Goal: Communication & Community: Ask a question

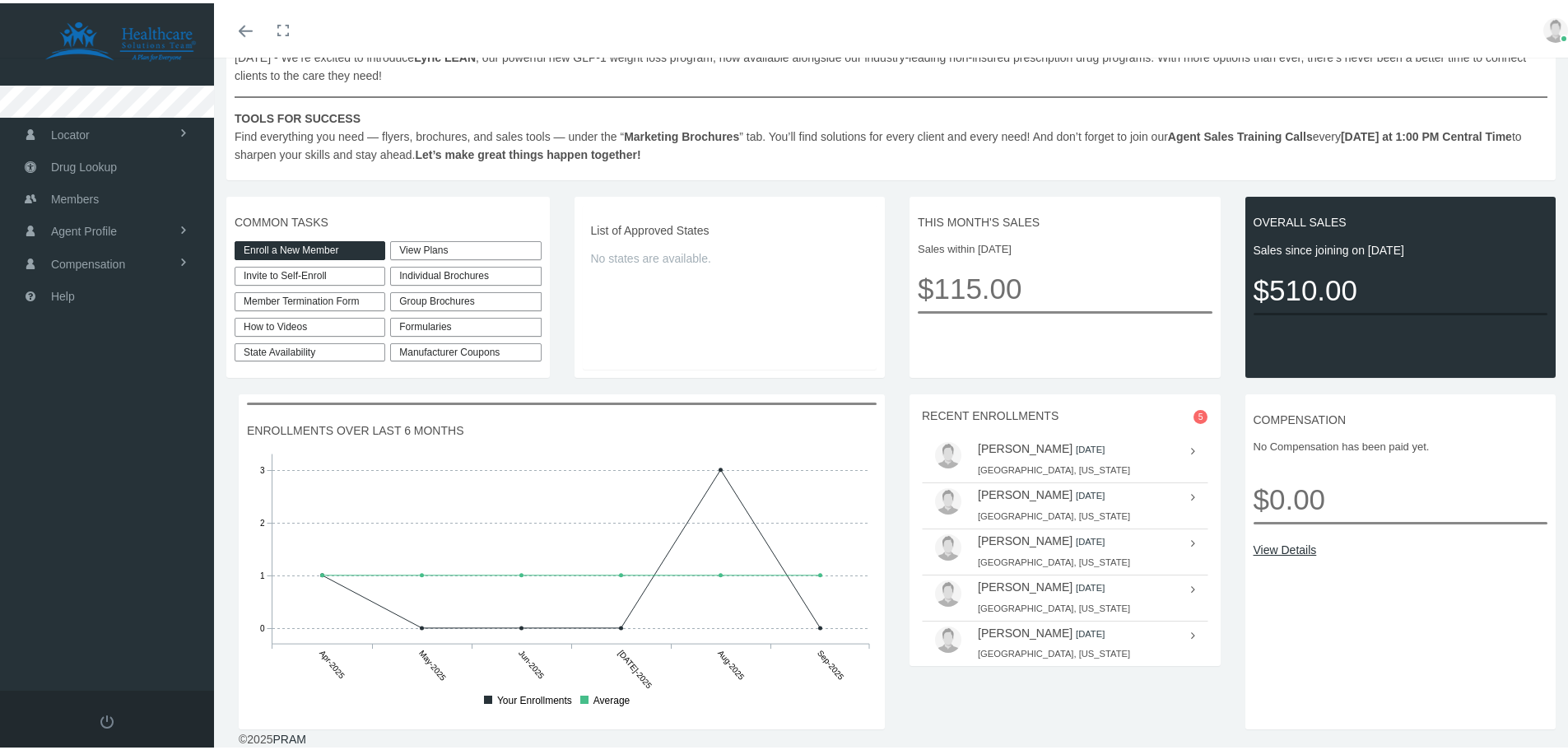
scroll to position [283, 0]
click at [86, 192] on span "Members" at bounding box center [75, 196] width 48 height 31
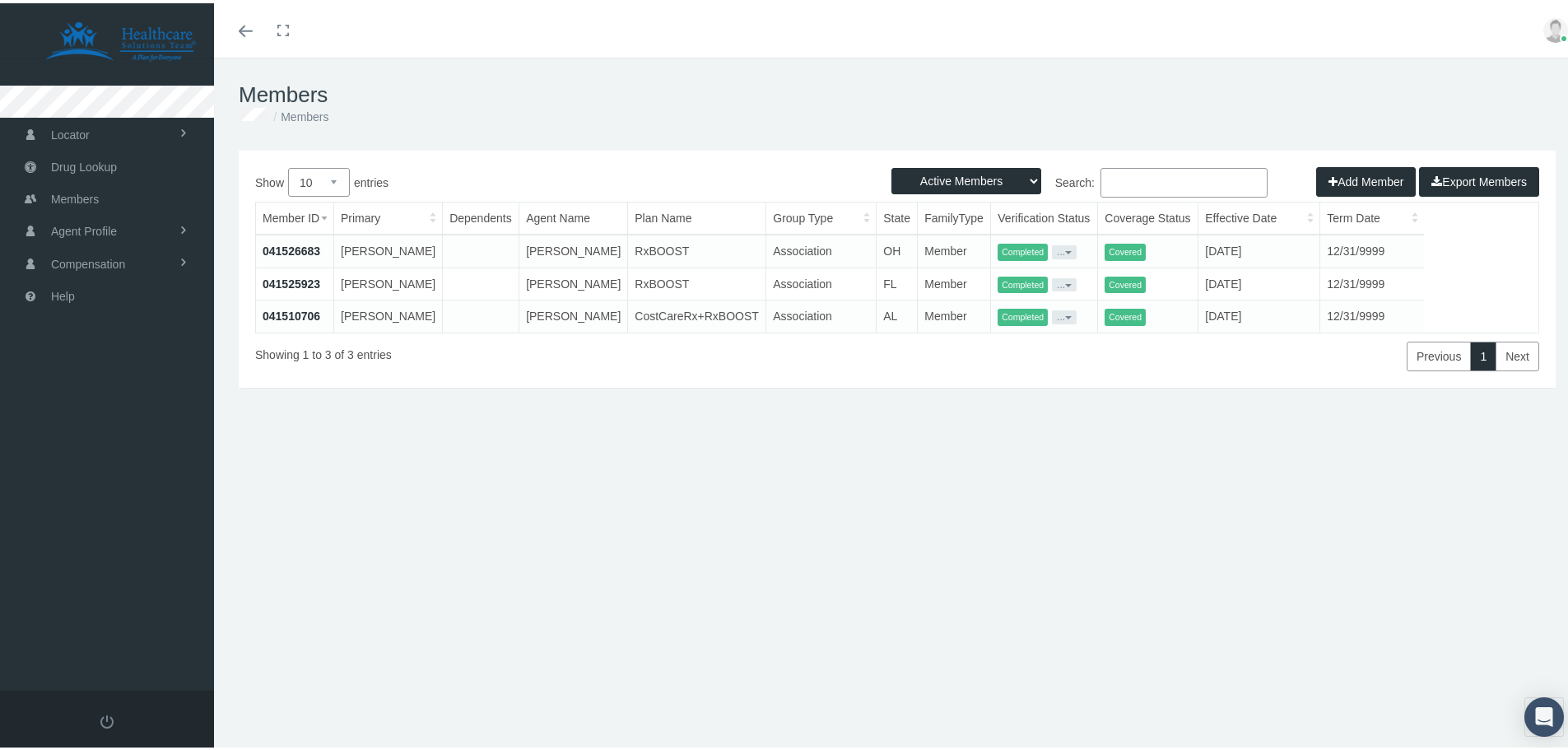
click at [1052, 288] on button "..." at bounding box center [1064, 281] width 25 height 13
click at [1138, 291] on span "Covered" at bounding box center [1125, 281] width 41 height 17
click at [316, 287] on link "041525923" at bounding box center [291, 280] width 58 height 13
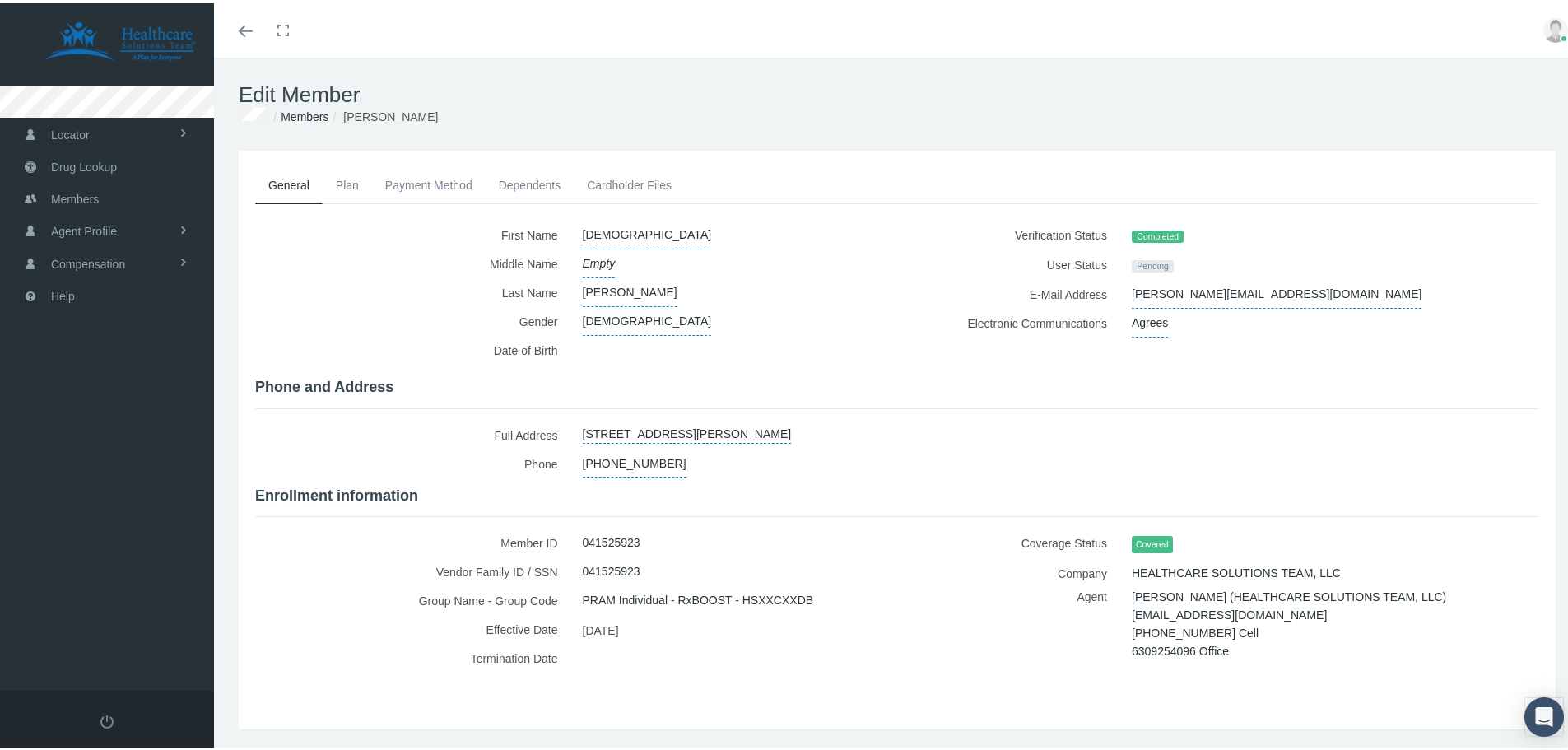
click at [342, 174] on link "Plan" at bounding box center [348, 182] width 50 height 36
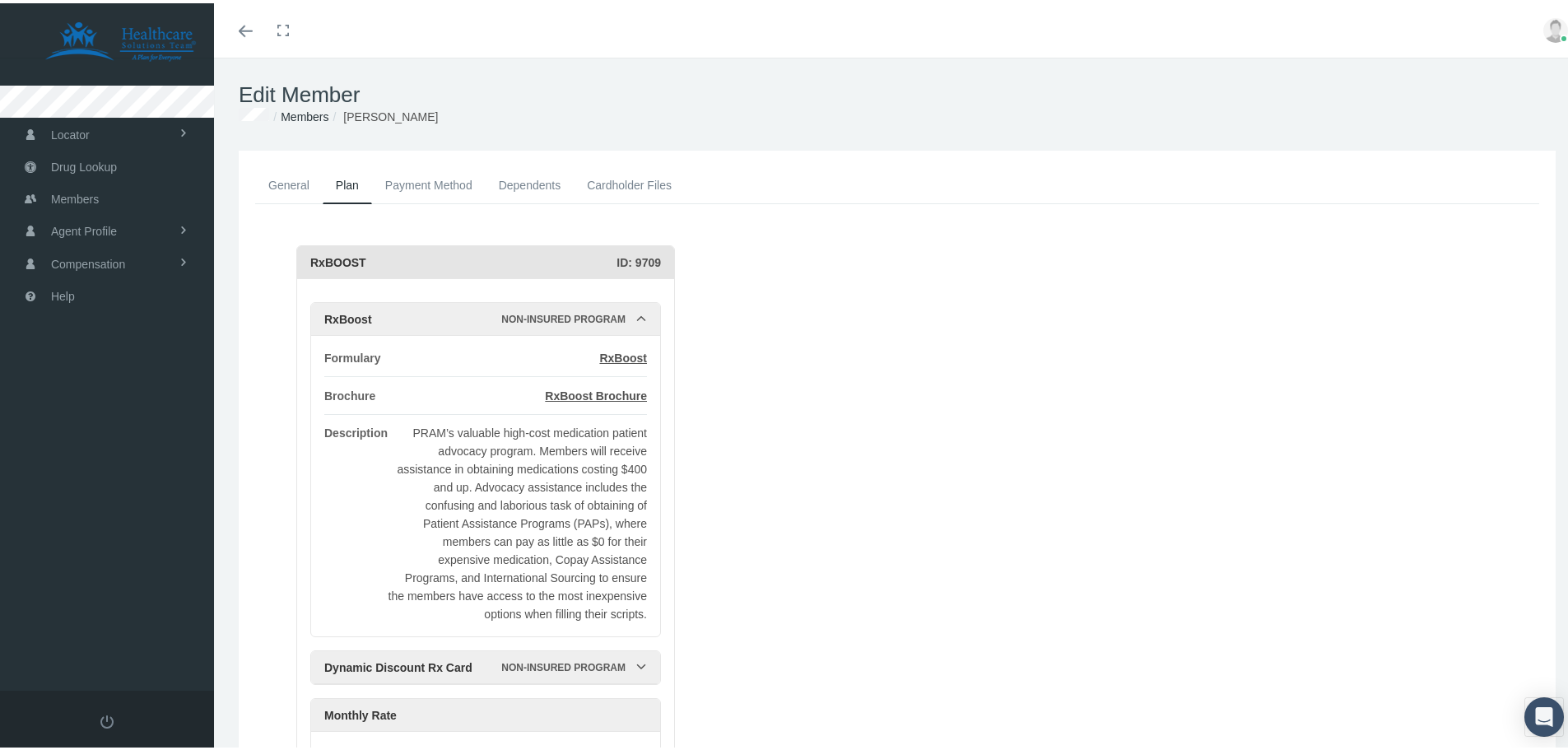
click at [418, 187] on link "Payment Method" at bounding box center [428, 182] width 113 height 36
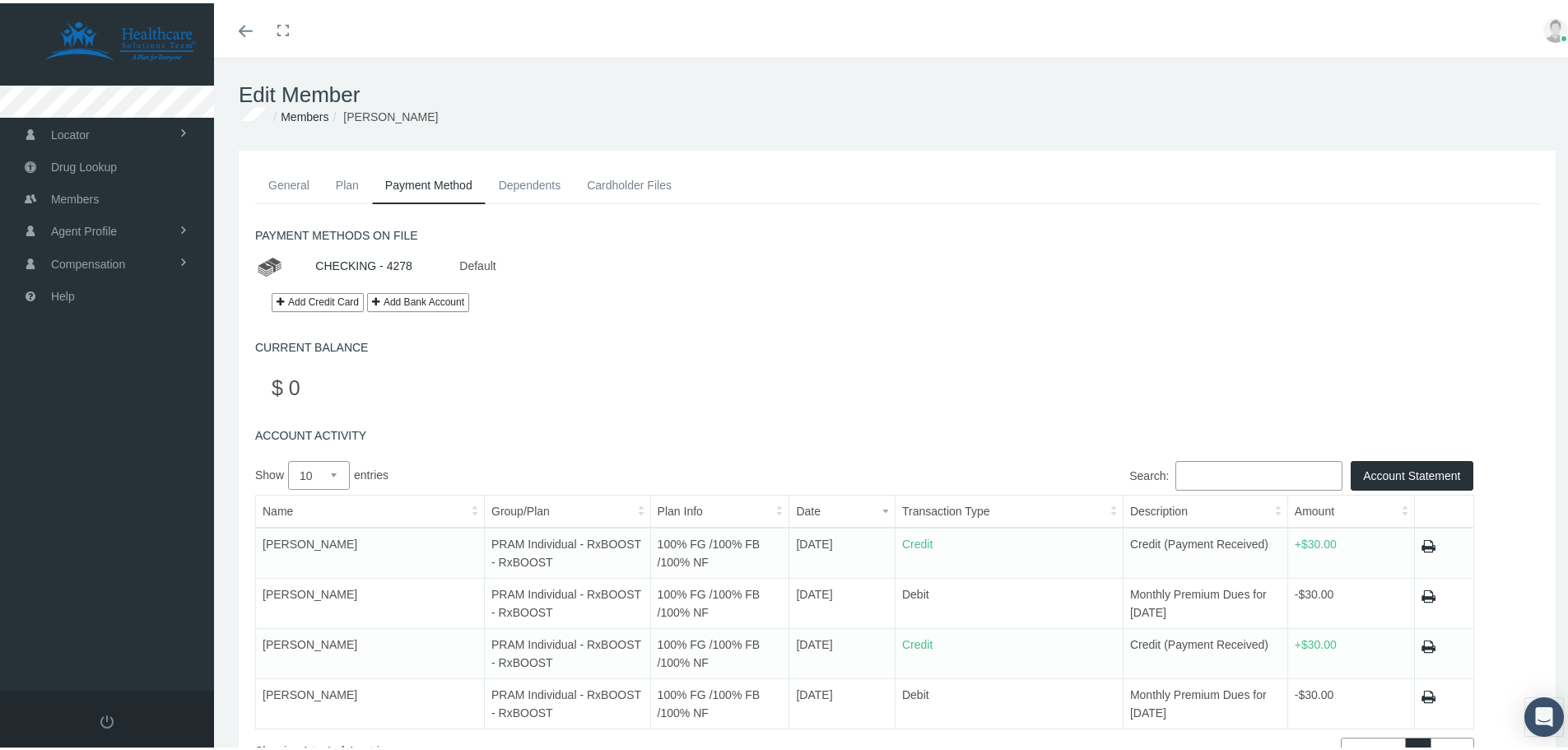
click at [524, 185] on link "Dependents" at bounding box center [530, 182] width 89 height 36
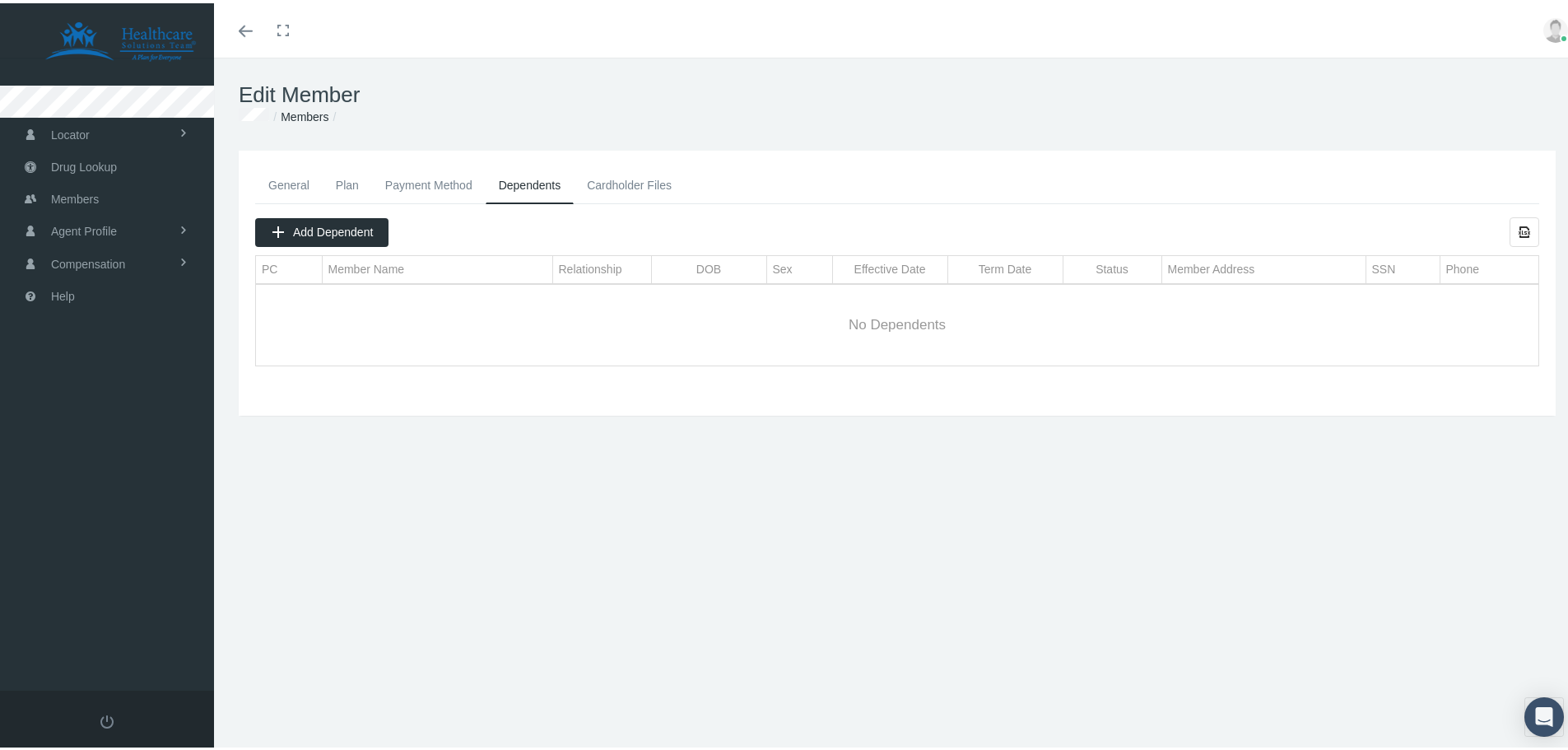
click at [614, 185] on link "Cardholder Files" at bounding box center [628, 182] width 111 height 36
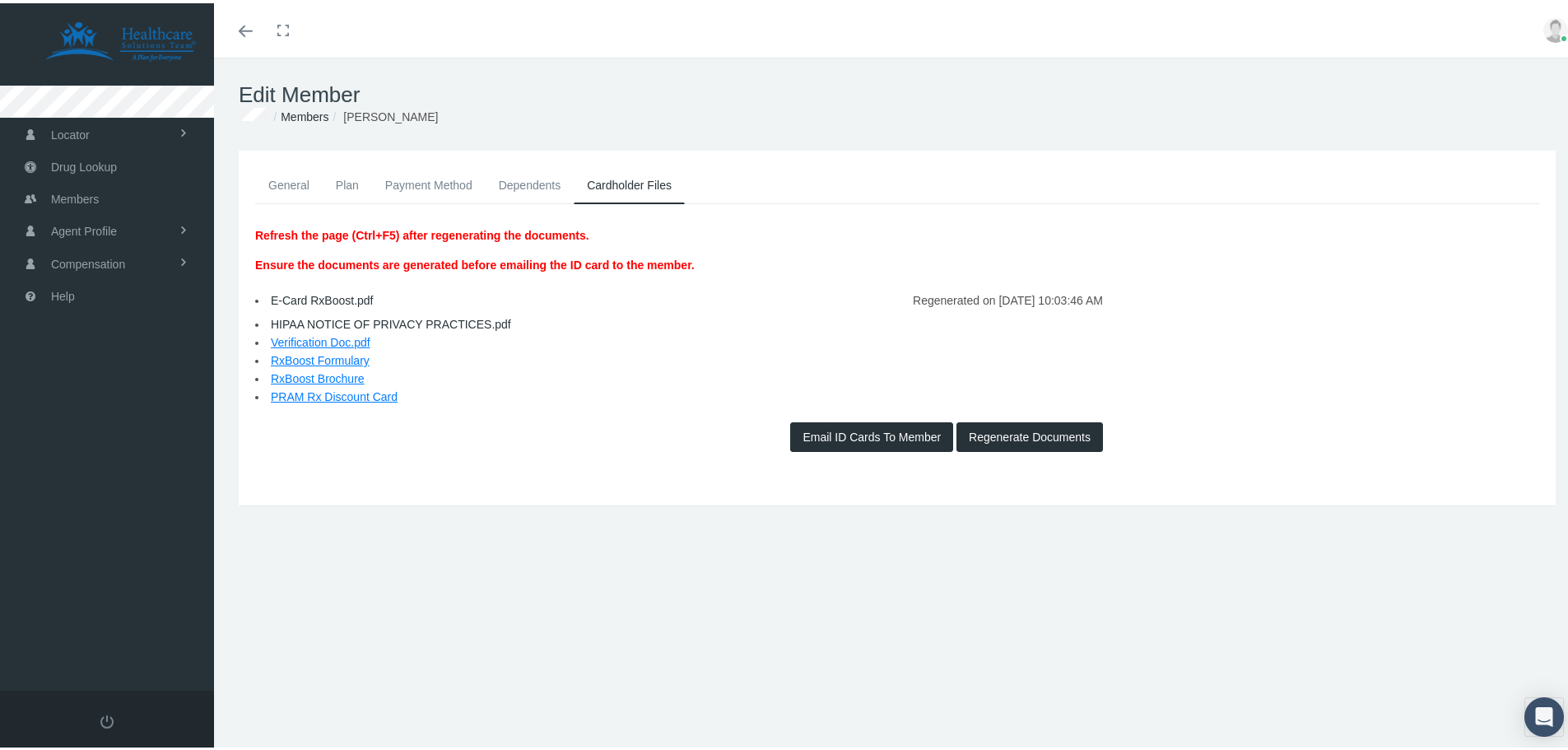
click at [297, 188] on link "General" at bounding box center [288, 182] width 68 height 36
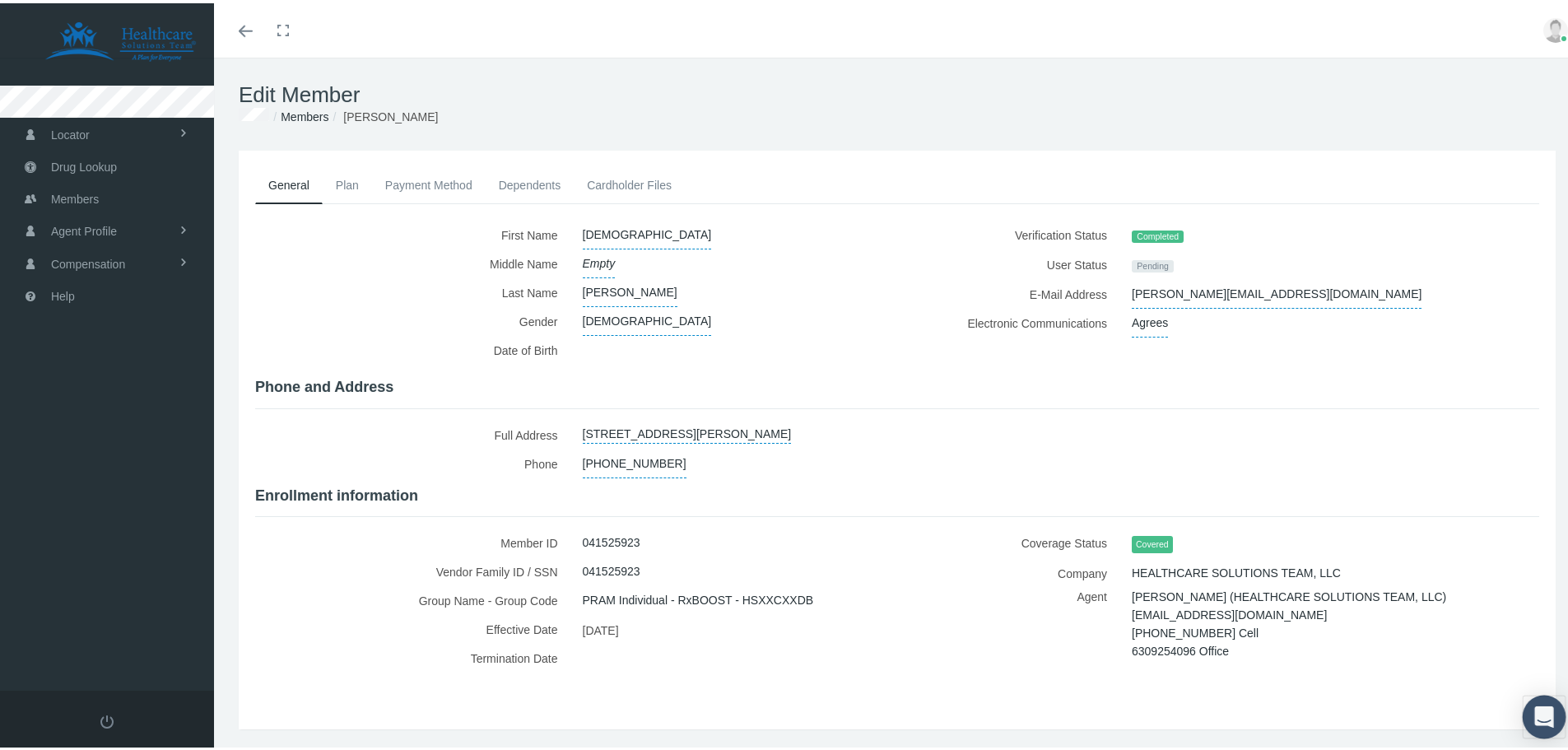
click at [1535, 706] on icon "Open Intercom Messenger" at bounding box center [1543, 713] width 19 height 21
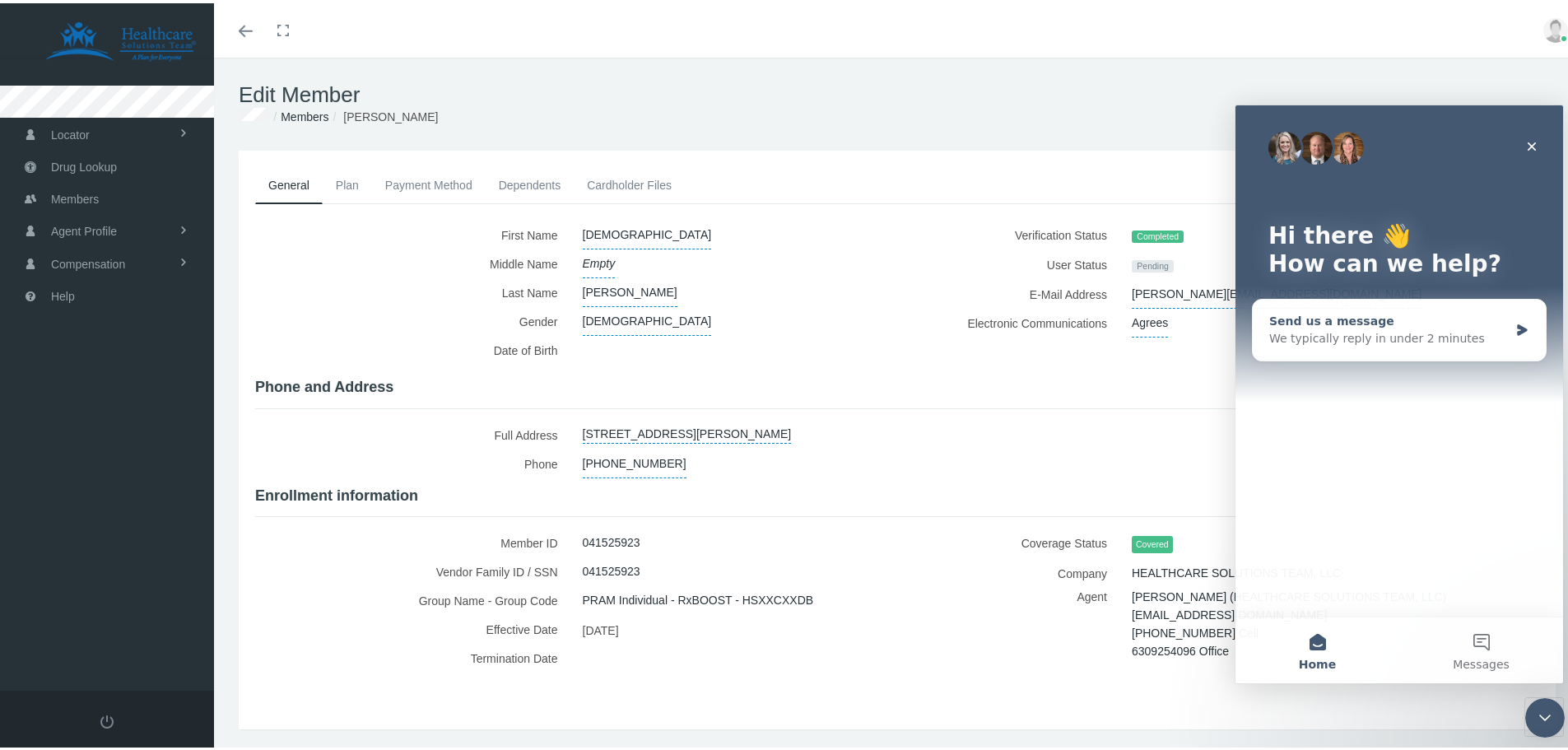
click at [1408, 337] on div "We typically reply in under 2 minutes" at bounding box center [1389, 338] width 239 height 17
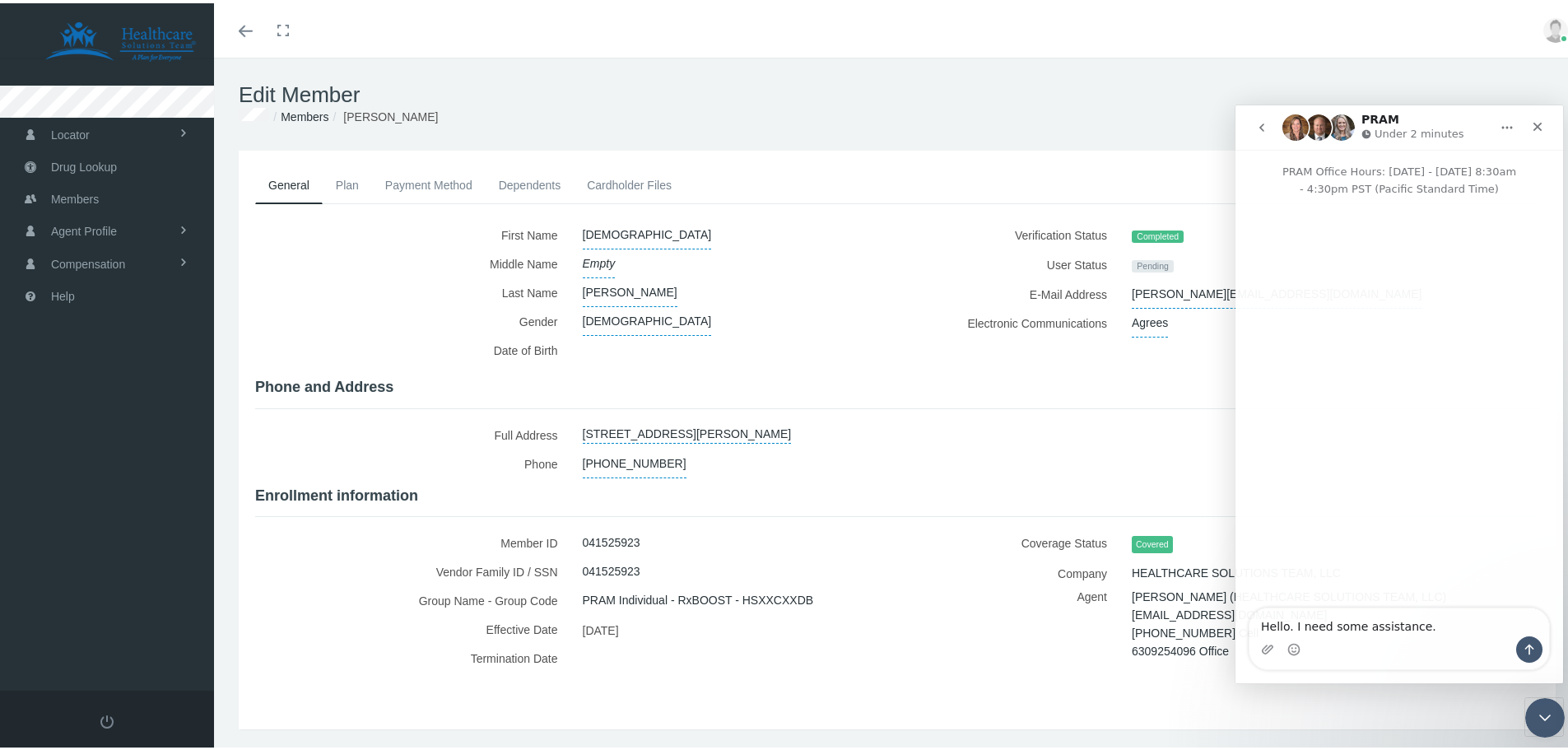
type textarea "Hello. I need some assistance."
drag, startPoint x: 1528, startPoint y: 657, endPoint x: 1534, endPoint y: 367, distance: 290.1
click at [1534, 367] on div "Intercom messenger" at bounding box center [1399, 402] width 328 height 412
click at [1523, 656] on button "Send a message…" at bounding box center [1529, 648] width 27 height 27
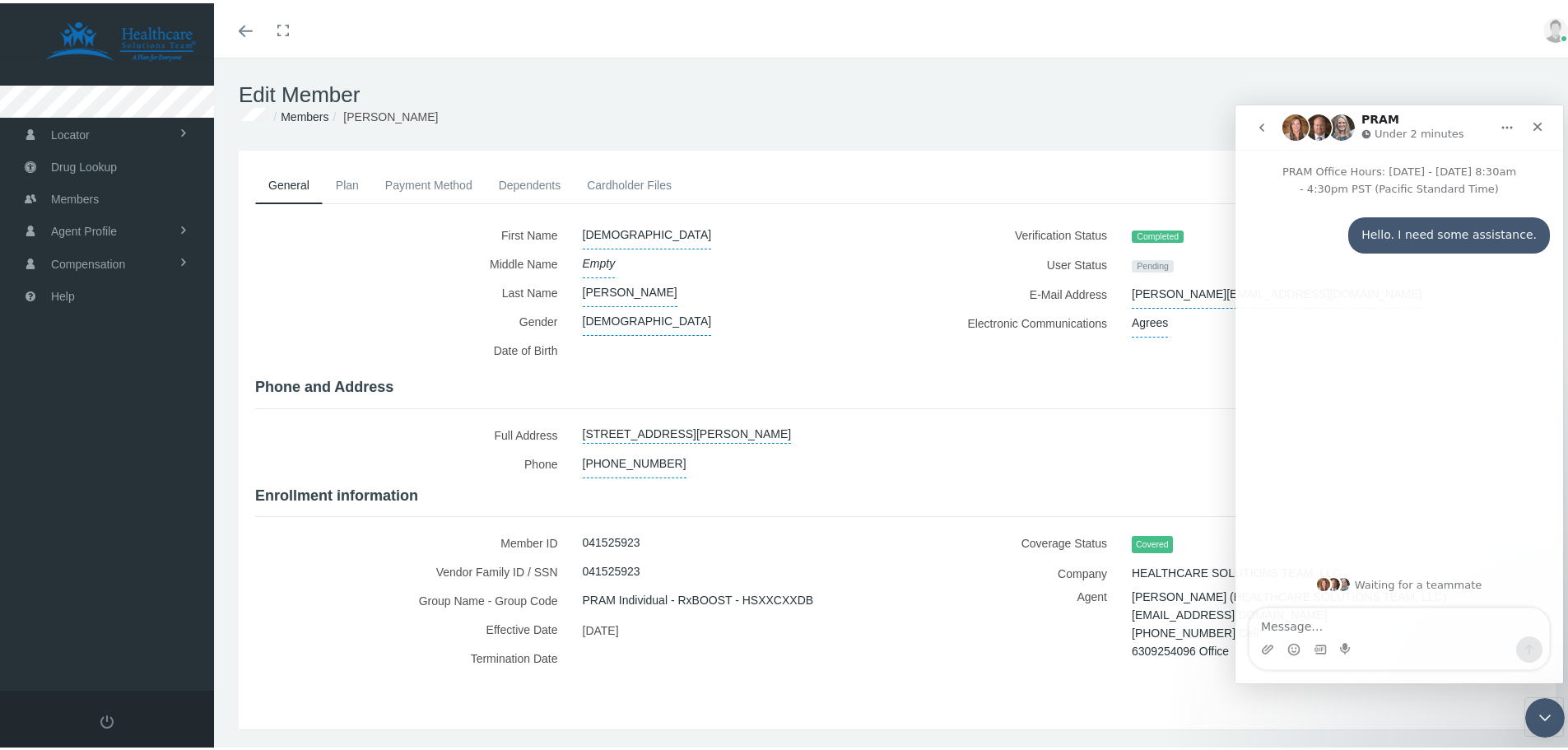
click at [1501, 388] on div "Hello. I need some assistance. • Just now" at bounding box center [1399, 379] width 328 height 366
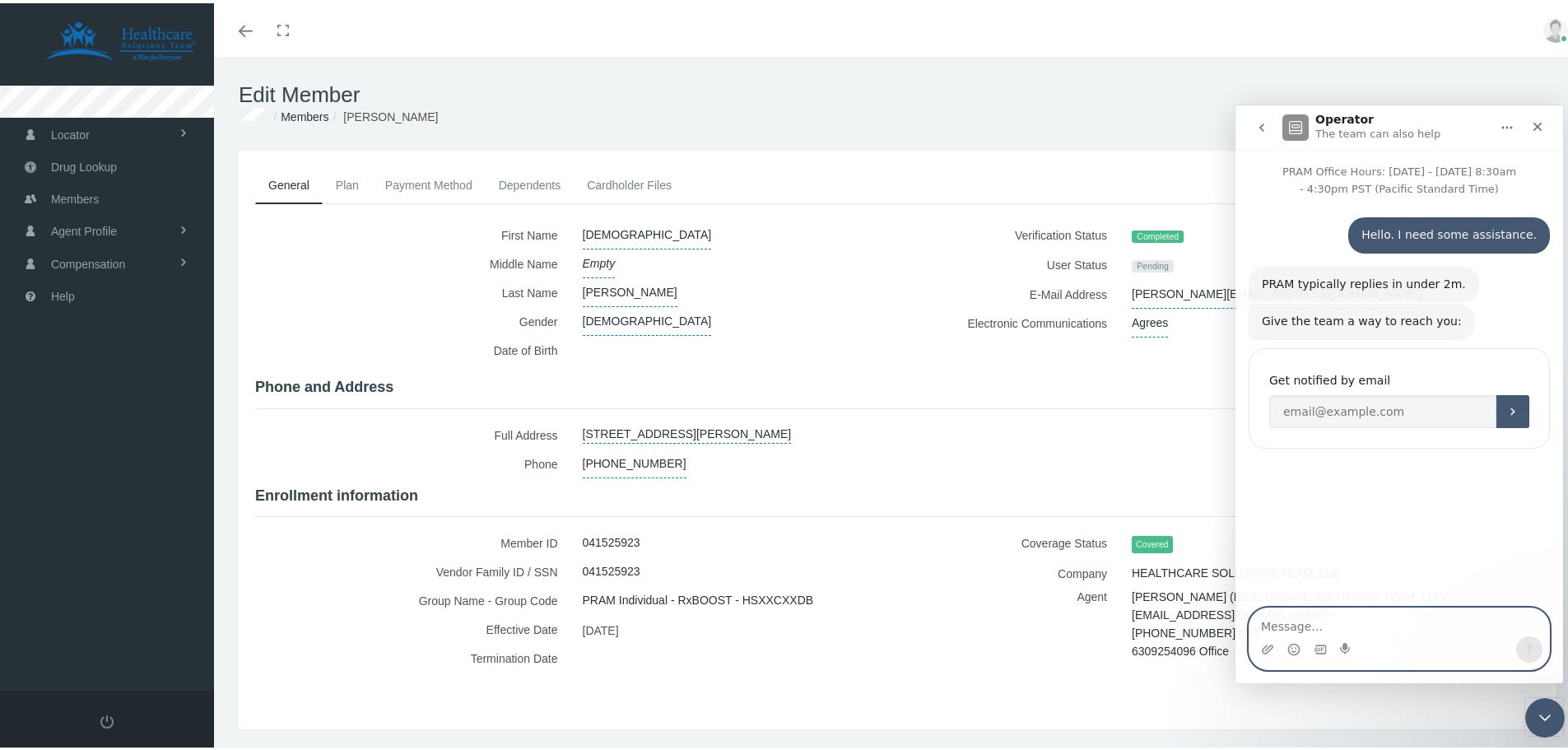
click at [1313, 620] on textarea "Message…" at bounding box center [1399, 621] width 300 height 28
type textarea "Hello?"
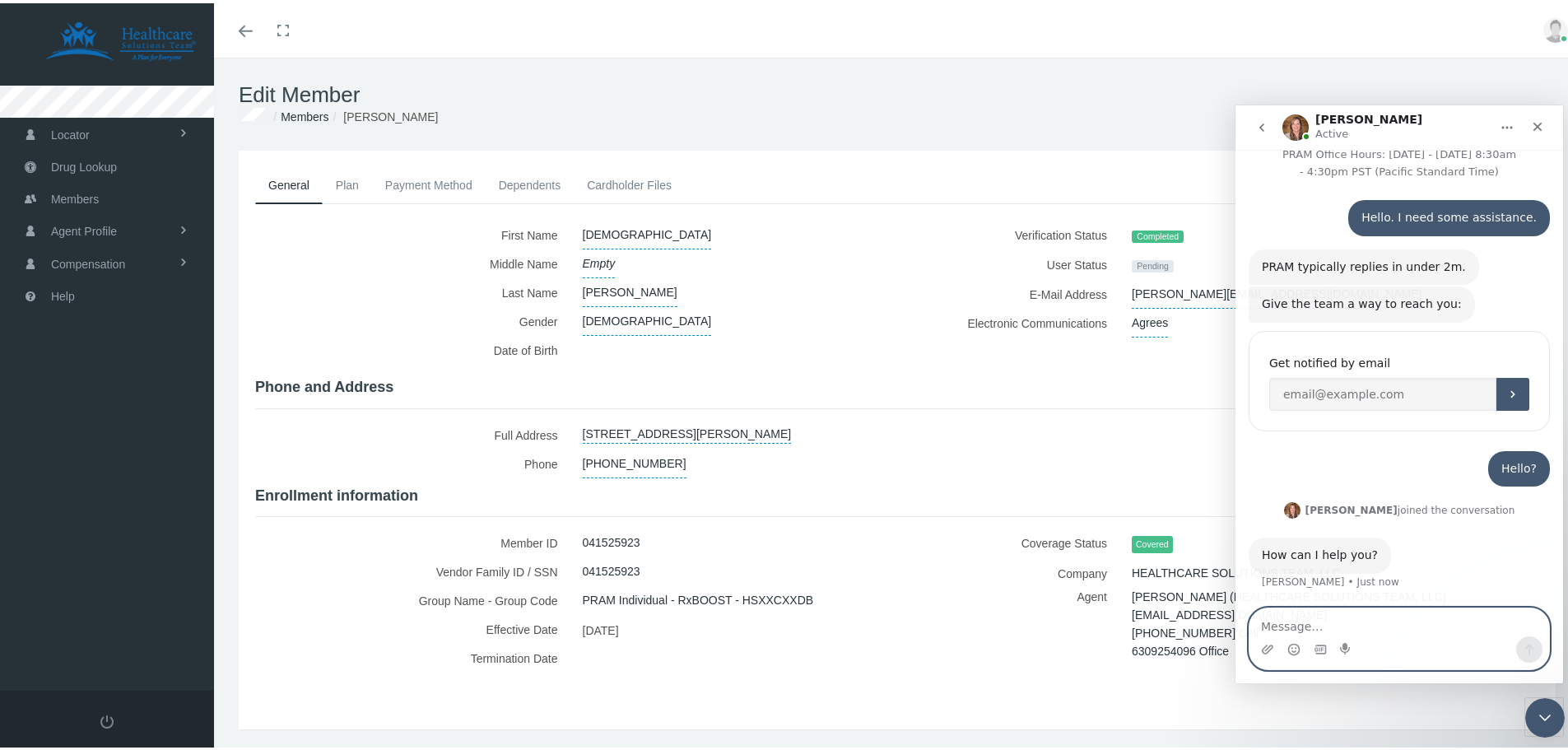
type textarea "C"
type textarea "I"
type textarea "My client would like to cancel their plan?"
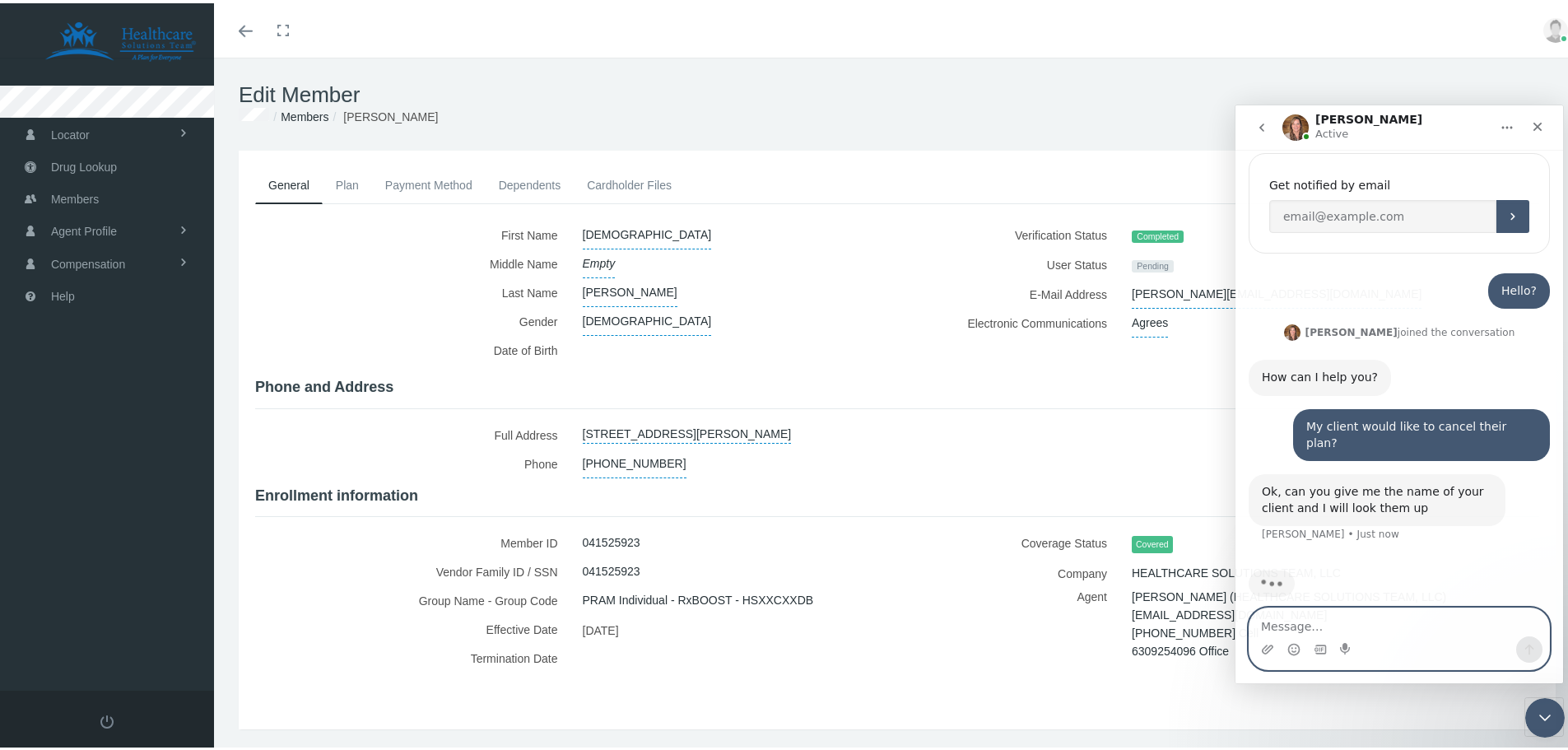
scroll to position [131, 0]
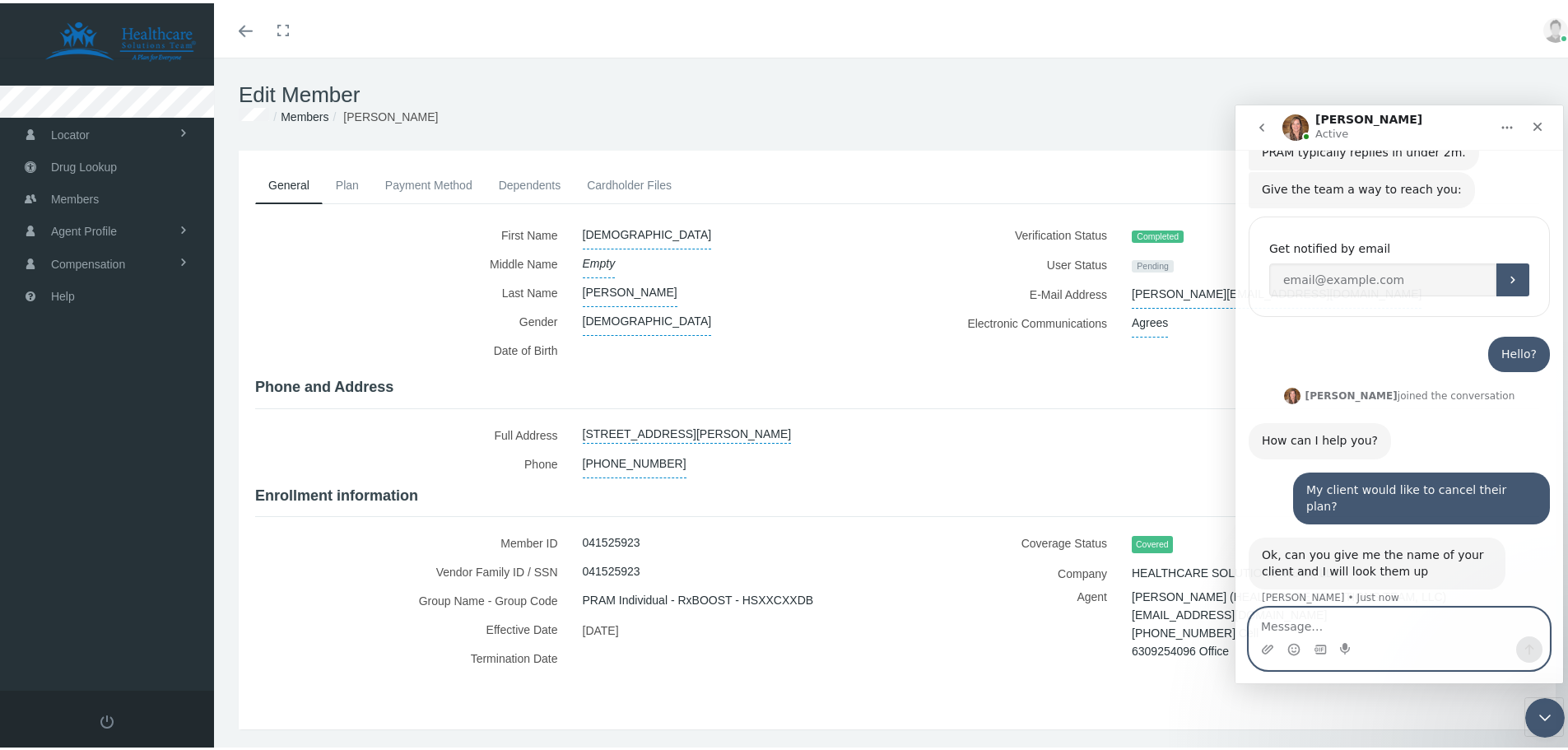
click at [1340, 628] on textarea "Message…" at bounding box center [1399, 621] width 300 height 28
type textarea "Erasmo Ciccolella"
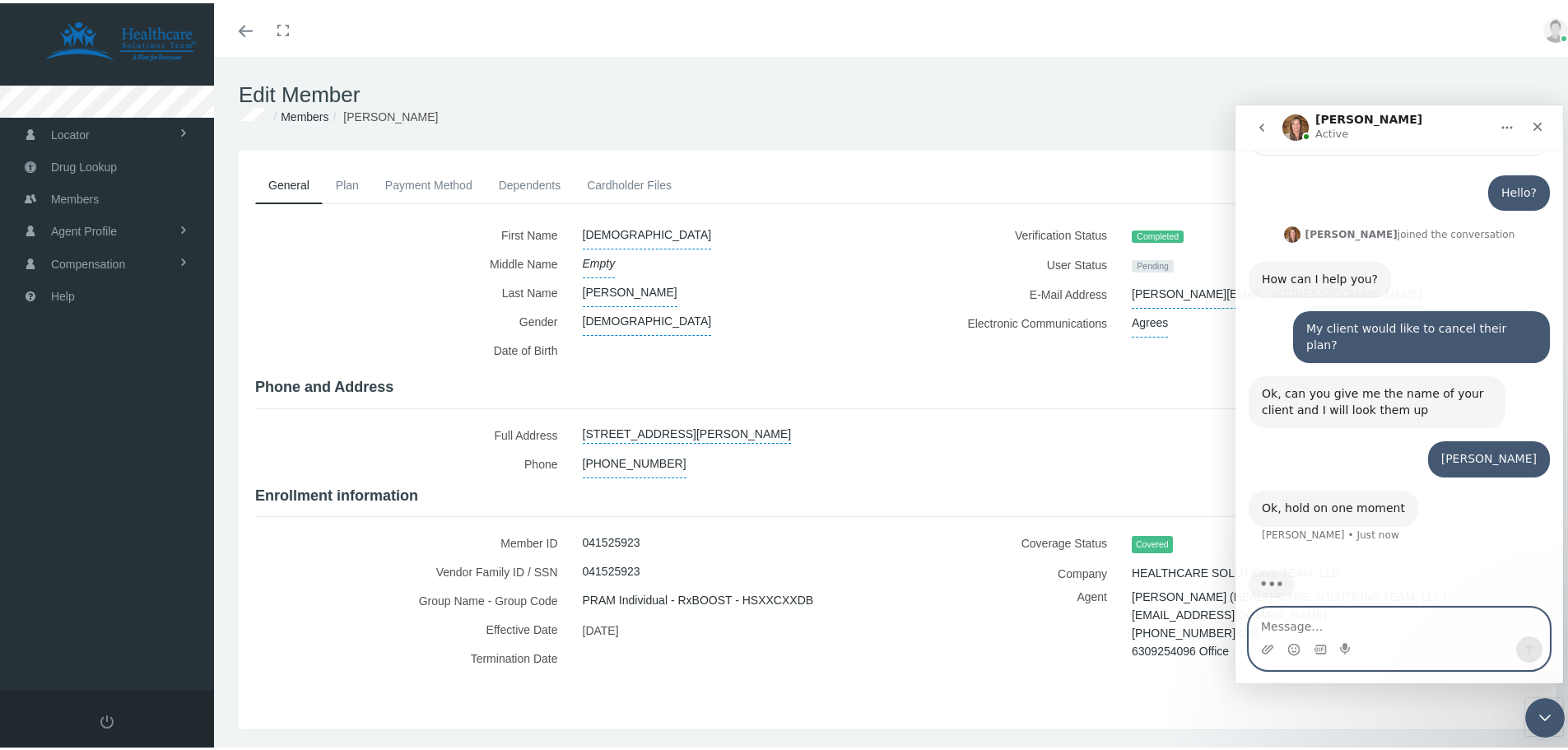
scroll to position [230, 0]
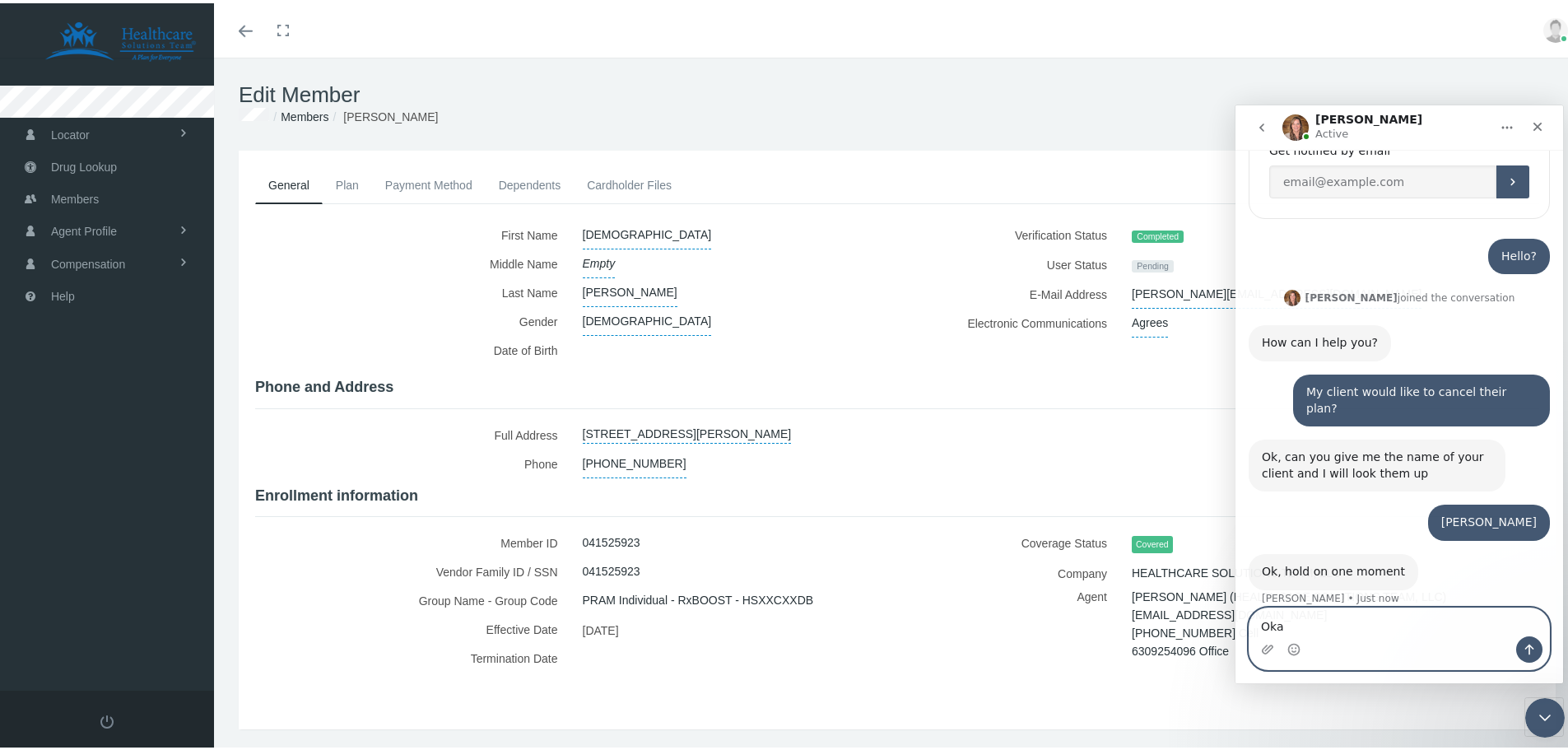
type textarea "Okay"
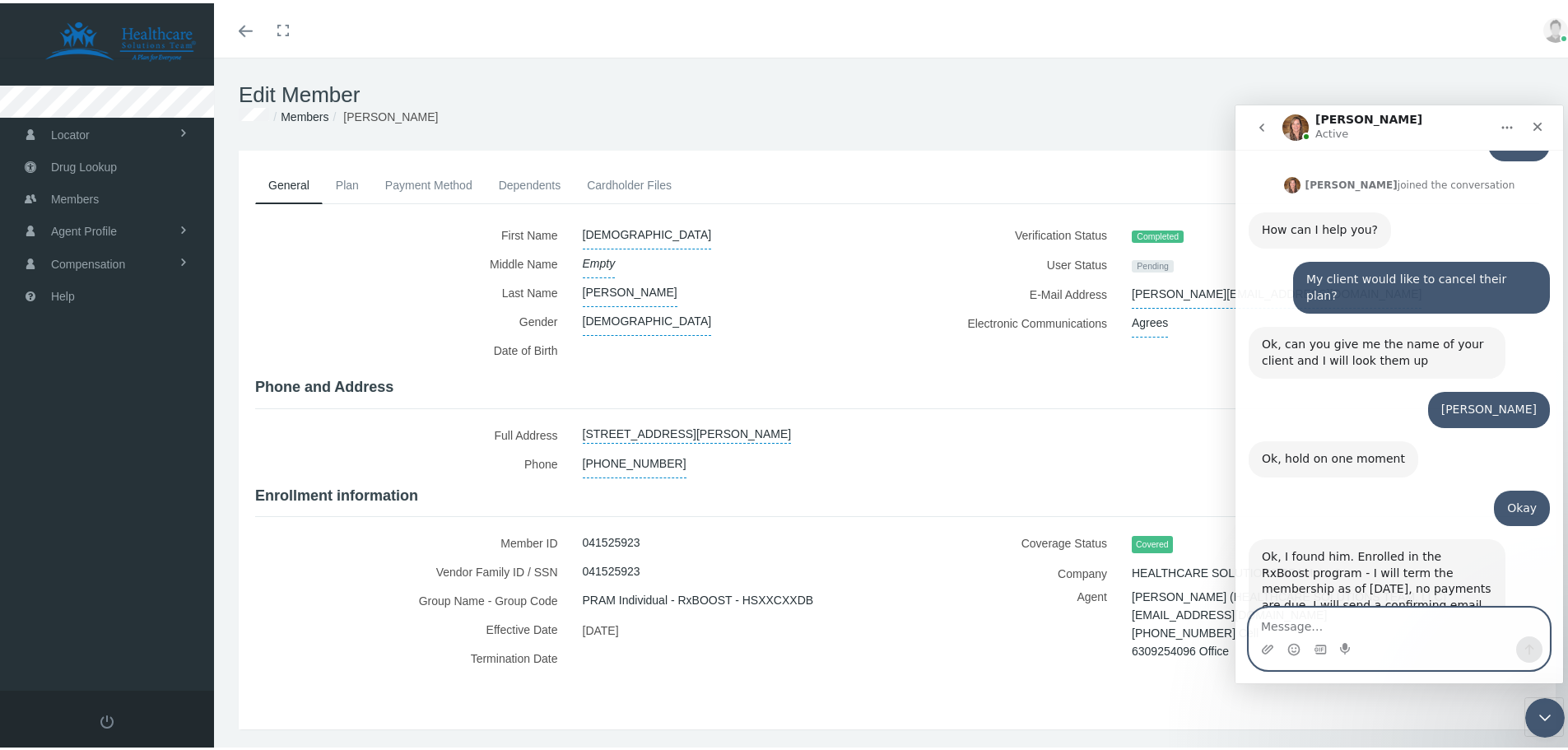
scroll to position [392, 0]
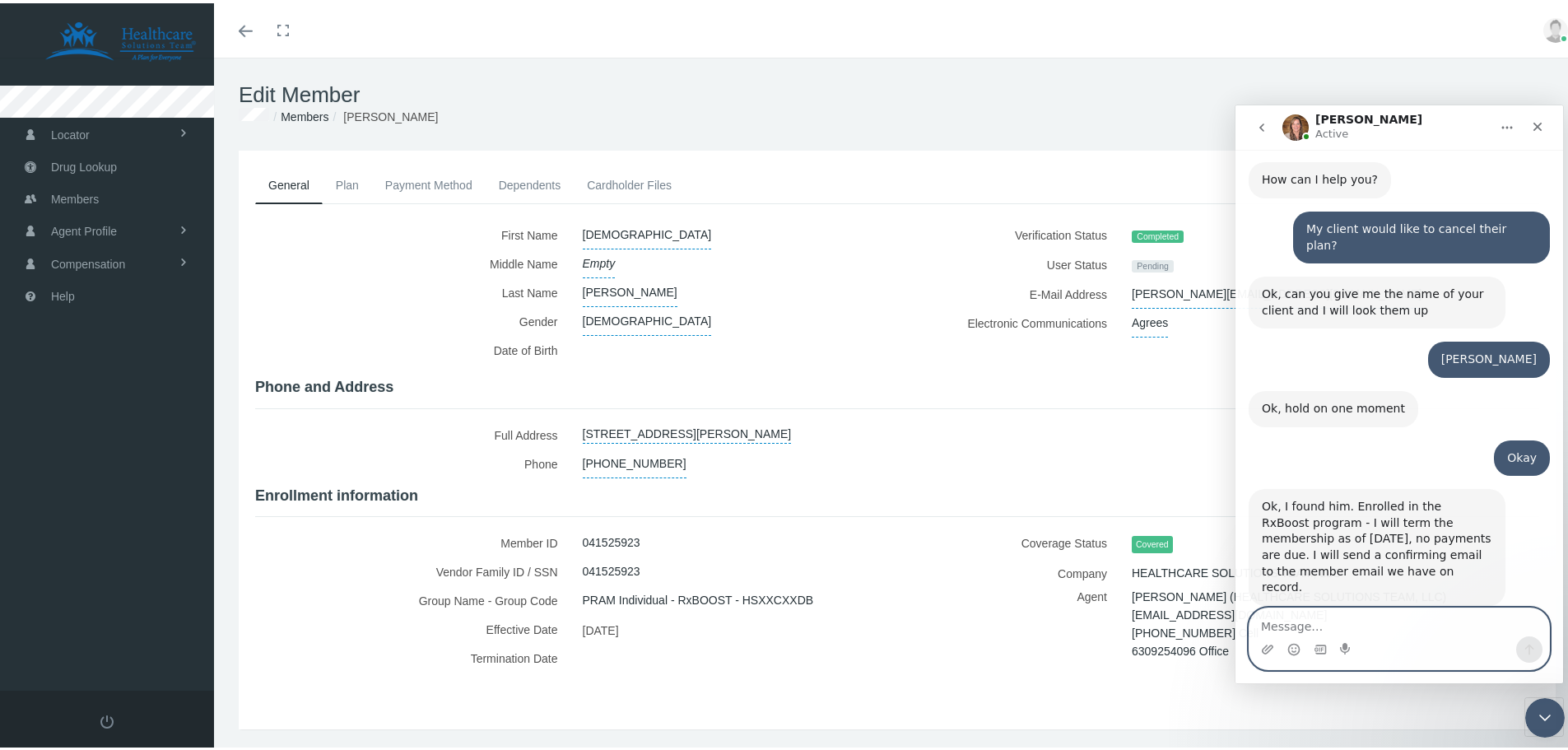
type textarea "P"
type textarea "Okay, Perfect!"
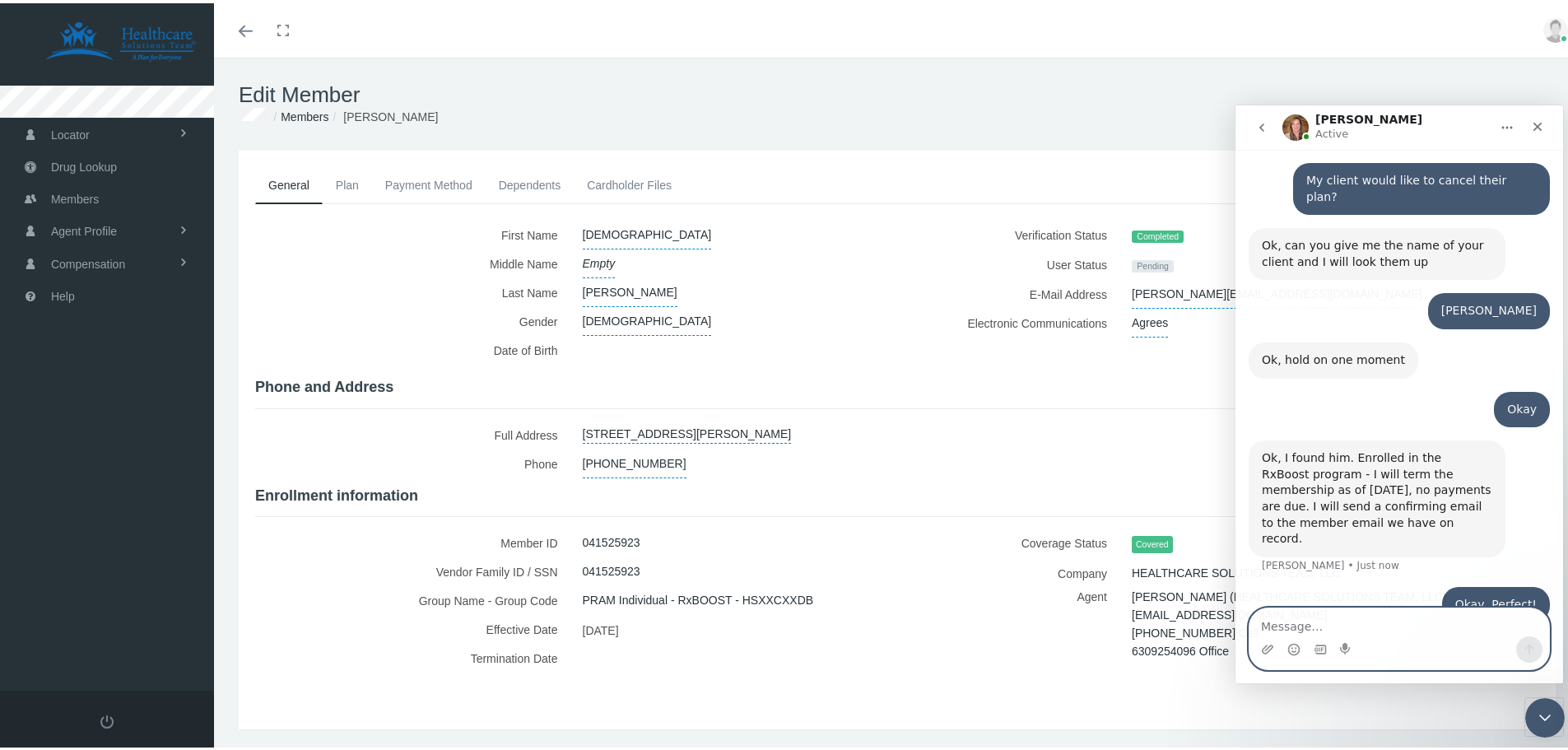
type textarea "h"
type textarea "Thanks"
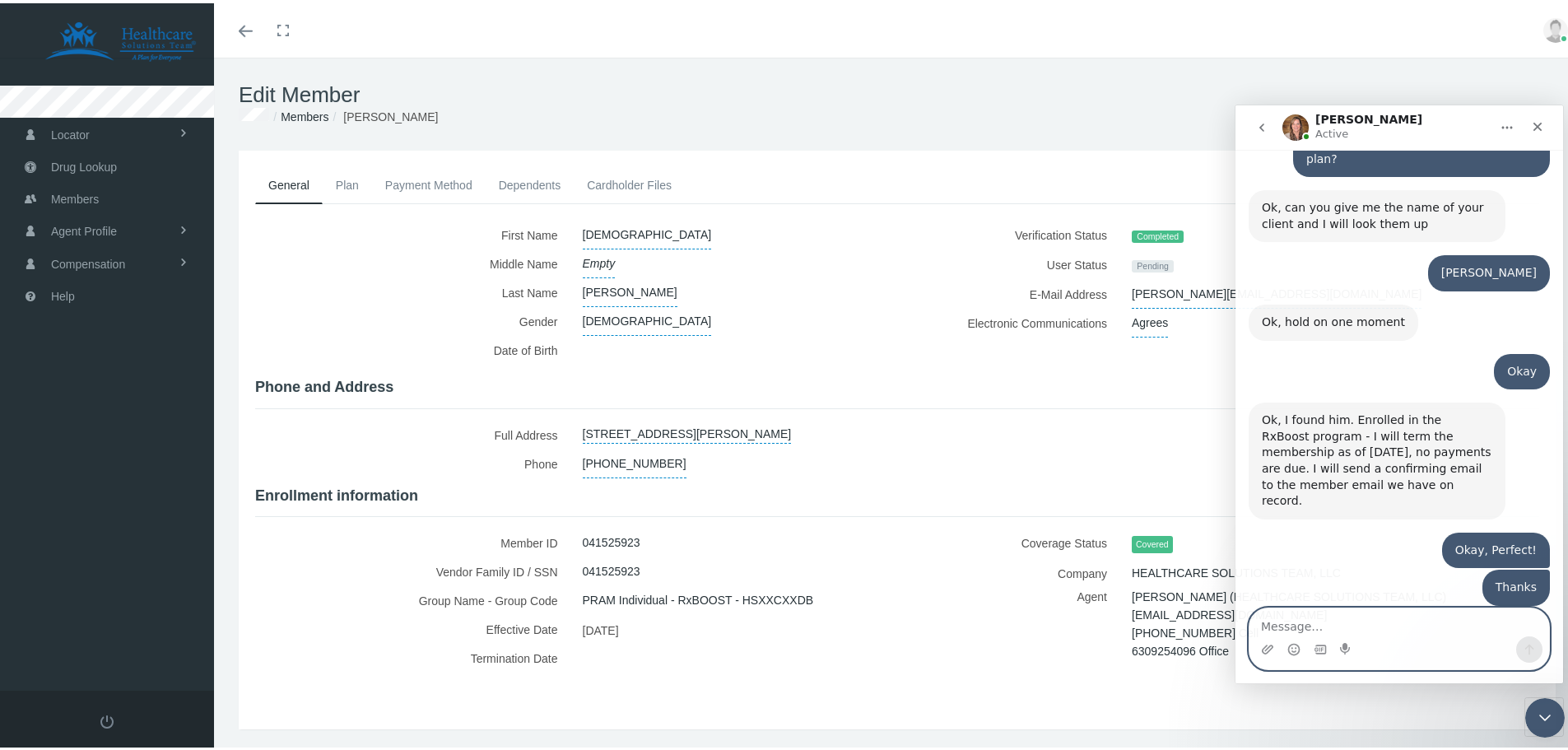
scroll to position [528, 0]
